Goal: Task Accomplishment & Management: Use online tool/utility

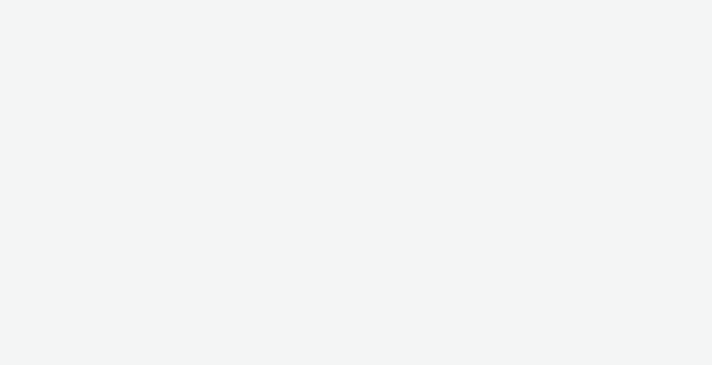
select select "11a7df10-284f-415c-b52a-427acf4c31ae"
select select "23ac11bc-76f7-45aa-bb6e-913a84dd47ea"
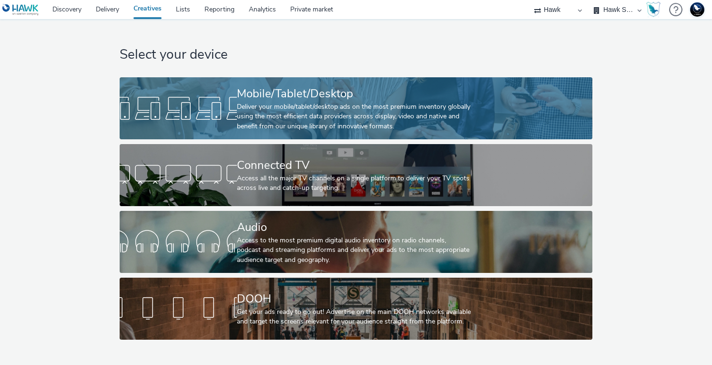
click at [253, 109] on div "Deliver your mobile/tablet/desktop ads on the most premium inventory globally u…" at bounding box center [354, 116] width 235 height 29
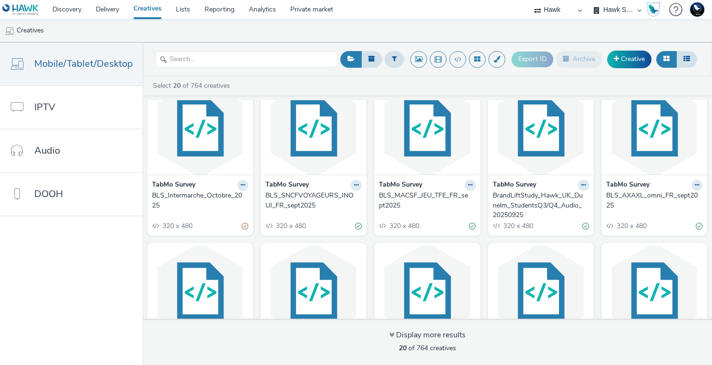
scroll to position [48, 0]
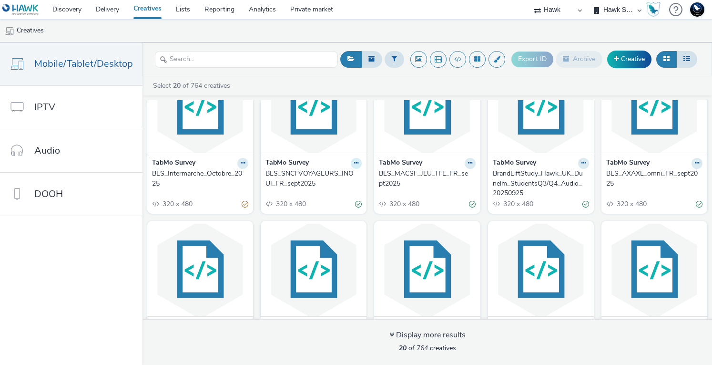
click at [354, 162] on icon at bounding box center [356, 163] width 4 height 6
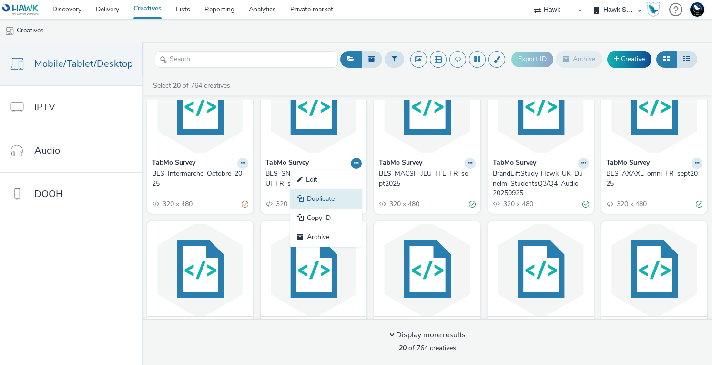
click at [333, 198] on link "Duplicate" at bounding box center [326, 198] width 72 height 19
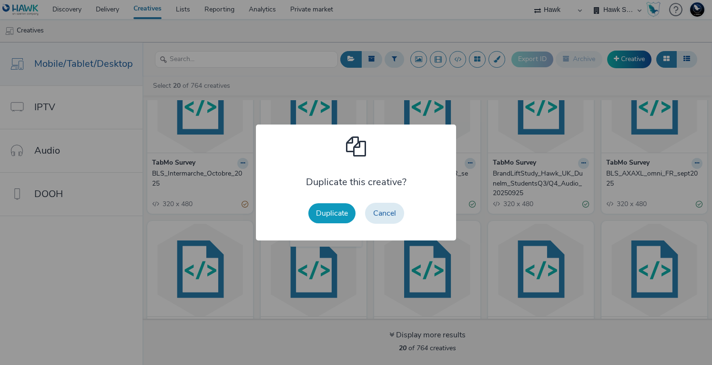
click at [337, 211] on button "Duplicate" at bounding box center [332, 213] width 47 height 20
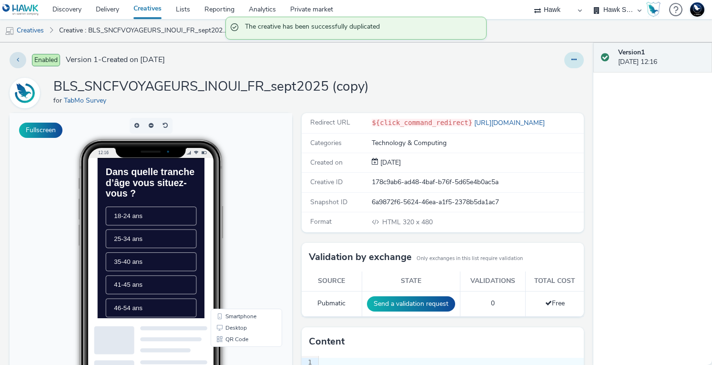
click at [572, 59] on button at bounding box center [575, 60] width 20 height 16
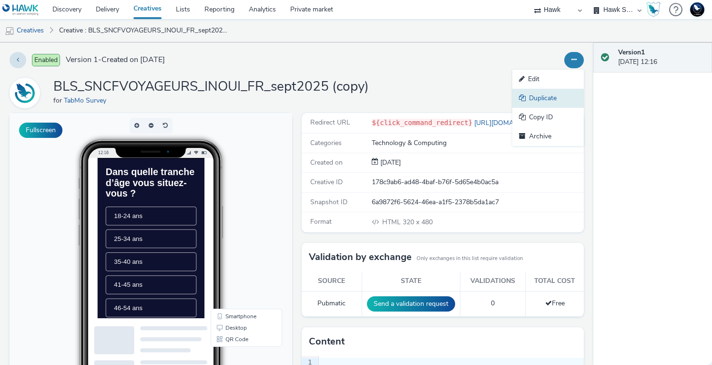
click at [531, 95] on link "Duplicate" at bounding box center [549, 98] width 72 height 19
click at [572, 59] on icon at bounding box center [574, 59] width 5 height 7
click at [531, 83] on link "Edit" at bounding box center [549, 79] width 72 height 19
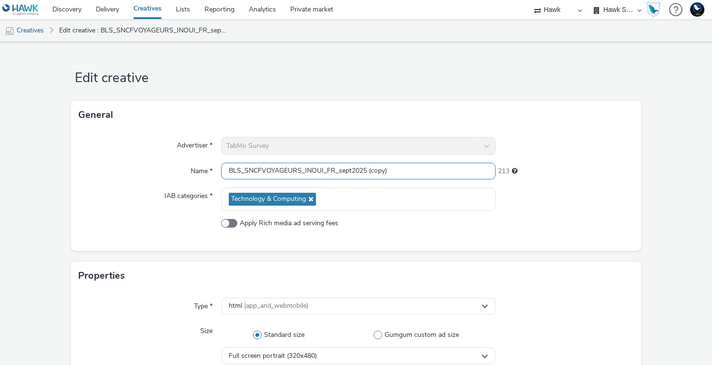
click at [262, 170] on input "BLS_SNCFVOYAGEURS_INOUI_FR_sept2025 (copy)" at bounding box center [358, 171] width 275 height 17
drag, startPoint x: 242, startPoint y: 170, endPoint x: 299, endPoint y: 174, distance: 56.4
click at [299, 174] on input "BLS_SNCFVOYAGEURS_INOUI_FR_sept2025 (copy)" at bounding box center [358, 171] width 275 height 17
click at [287, 167] on input "BLS_RIEKER_INOUI_FR_sept2025 (copy)" at bounding box center [358, 171] width 275 height 17
click at [304, 169] on input "BLS_RIEKER_TAMINO_FR_sept2025 (copy)" at bounding box center [358, 171] width 275 height 17
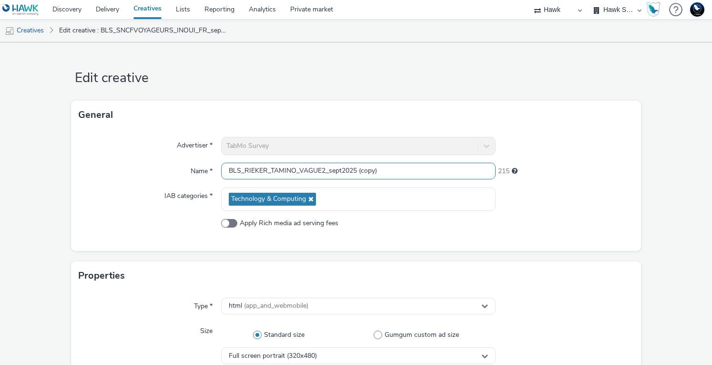
drag, startPoint x: 388, startPoint y: 171, endPoint x: 619, endPoint y: 104, distance: 240.7
click at [388, 171] on input "BLS_RIEKER_TAMINO_VAGUE2_sept2025 (copy)" at bounding box center [358, 171] width 275 height 17
type input "BLS_RIEKER_TAMINO_VAGUE2_oct2025"
click at [592, 202] on div at bounding box center [564, 198] width 137 height 23
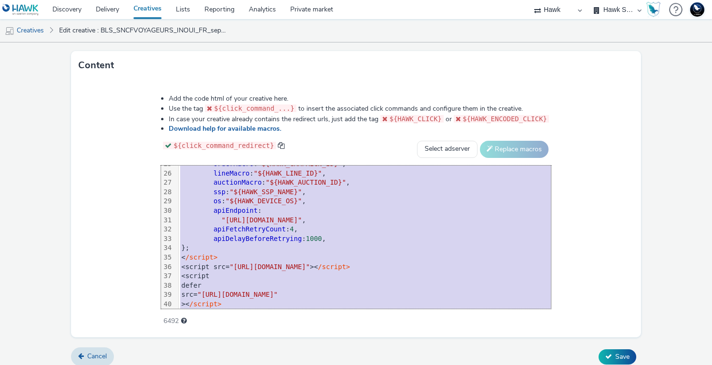
scroll to position [290, 0]
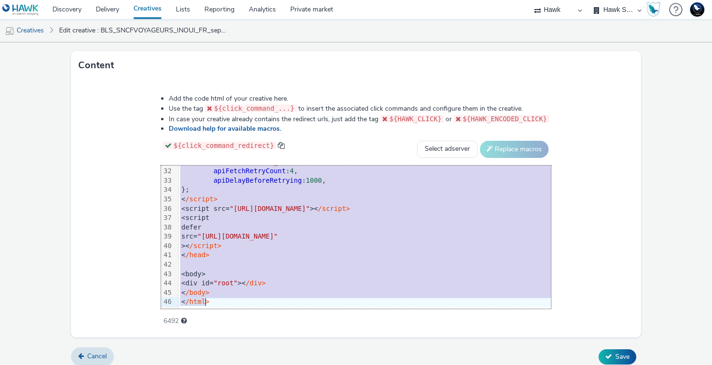
drag, startPoint x: 155, startPoint y: 174, endPoint x: 284, endPoint y: 332, distance: 204.4
click at [284, 332] on div "Add the code html of your creative here. Use the tag ${click_command_...} to in…" at bounding box center [356, 209] width 570 height 258
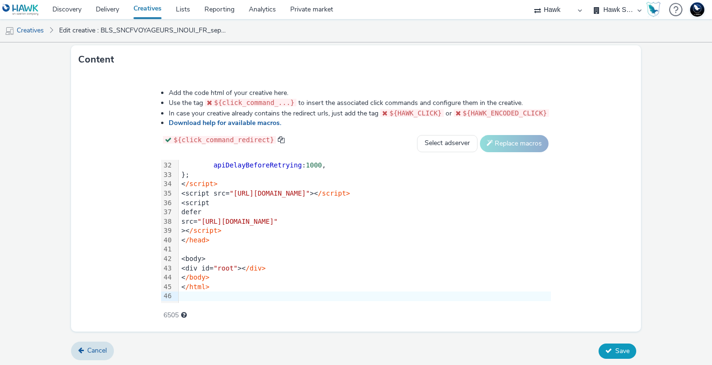
click at [616, 350] on span "Save" at bounding box center [623, 350] width 14 height 9
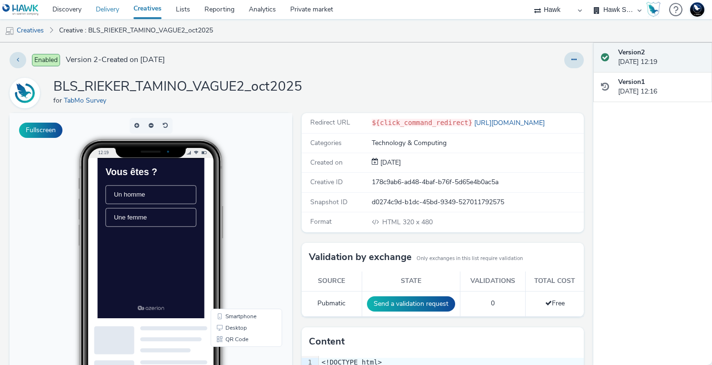
click at [115, 13] on link "Delivery" at bounding box center [108, 9] width 38 height 19
